Goal: Task Accomplishment & Management: Manage account settings

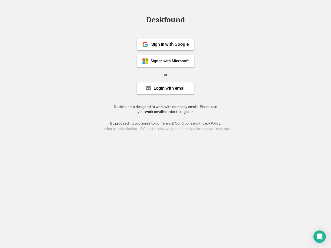
click at [165, 74] on div "or" at bounding box center [165, 74] width 3 height 5
click at [165, 21] on div "Deskfound" at bounding box center [165, 20] width 44 height 8
click at [141, 19] on div "Deskfound" at bounding box center [165, 21] width 331 height 10
click at [165, 21] on div "Deskfound" at bounding box center [165, 20] width 44 height 8
click at [165, 74] on div "or" at bounding box center [165, 74] width 3 height 5
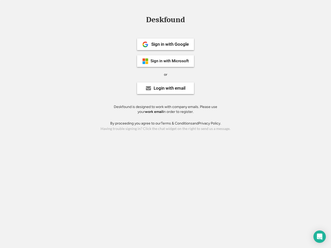
click at [165, 44] on div "Sign in with Google" at bounding box center [169, 44] width 37 height 4
click at [170, 44] on div "Sign in with Google" at bounding box center [169, 44] width 37 height 4
click at [145, 44] on img at bounding box center [145, 44] width 6 height 6
click at [165, 61] on div "Sign in with Microsoft" at bounding box center [169, 61] width 38 height 4
click at [170, 61] on div "Sign in with Microsoft" at bounding box center [169, 61] width 38 height 4
